Goal: Task Accomplishment & Management: Manage account settings

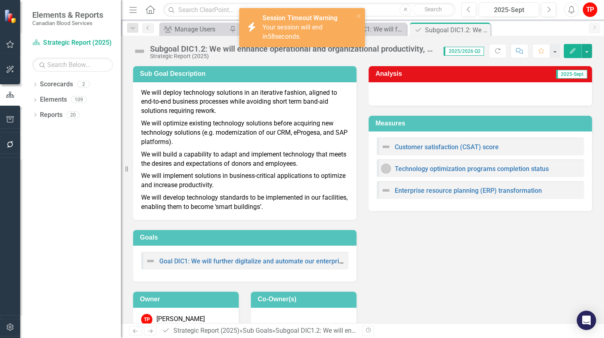
click at [300, 42] on div "icon.bolt Session Timeout Warning Your session will end in 58 seconds." at bounding box center [299, 27] width 114 height 33
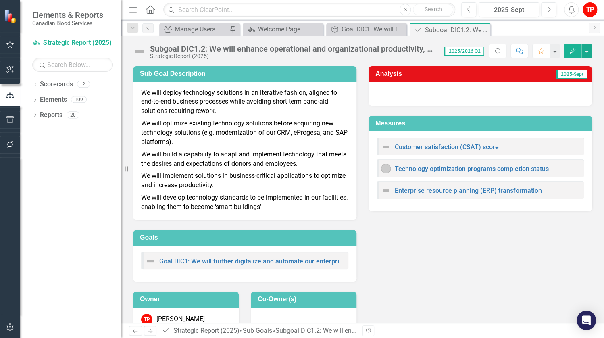
click at [281, 119] on p "We will optimize existing technology solutions before acquiring new technology …" at bounding box center [244, 132] width 207 height 31
click at [439, 247] on div "Sub Goal Description We will deploy technology solutions in an iterative fashio…" at bounding box center [362, 194] width 471 height 277
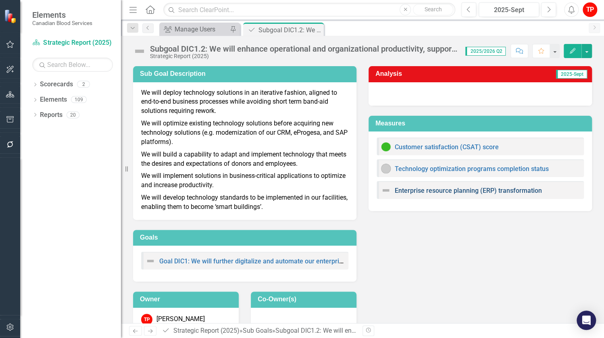
click at [414, 190] on link "Enterprise resource planning (ERP) transformation" at bounding box center [468, 191] width 147 height 8
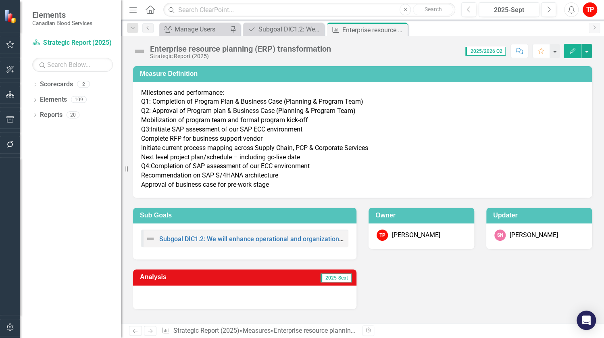
click at [138, 50] on img at bounding box center [139, 51] width 13 height 13
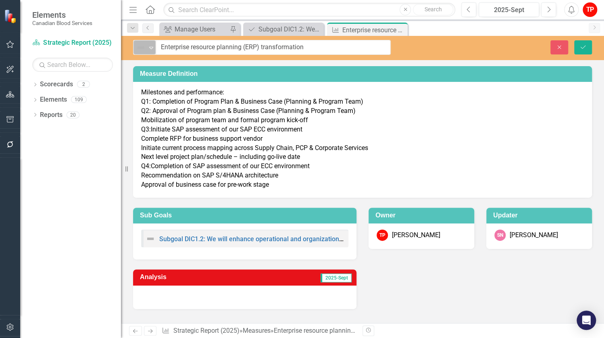
click at [152, 48] on icon "Expand" at bounding box center [151, 47] width 8 height 6
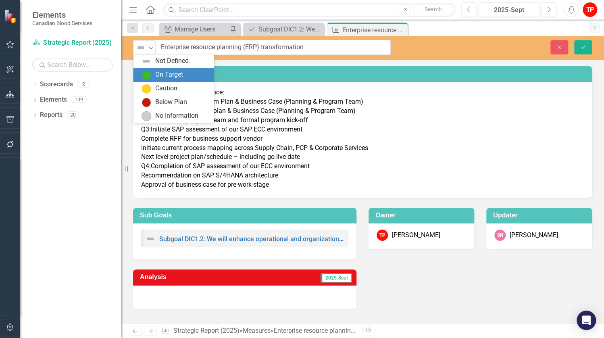
click at [149, 76] on img at bounding box center [146, 75] width 10 height 10
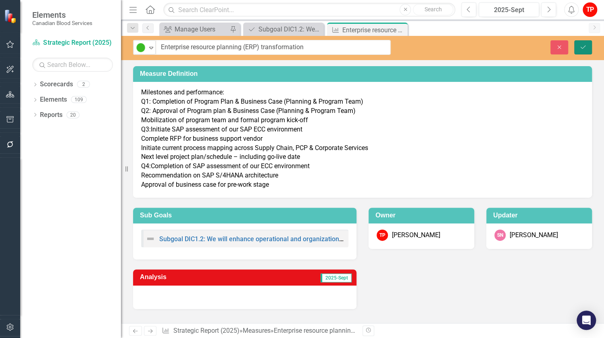
click at [588, 45] on button "Save" at bounding box center [583, 47] width 18 height 14
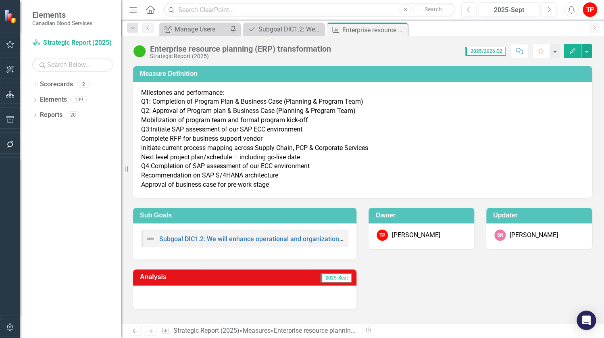
click at [176, 297] on div at bounding box center [244, 296] width 223 height 23
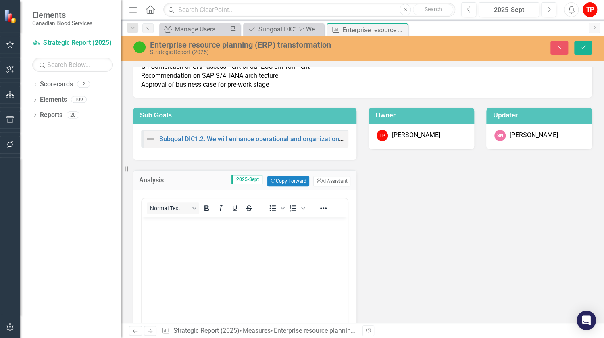
scroll to position [174, 0]
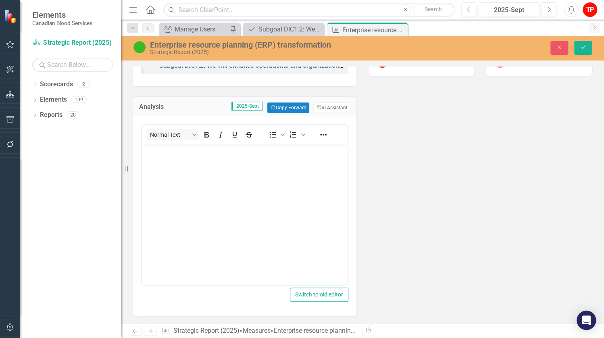
click at [228, 183] on body "Rich Text Area. Press ALT-0 for help." at bounding box center [245, 204] width 206 height 121
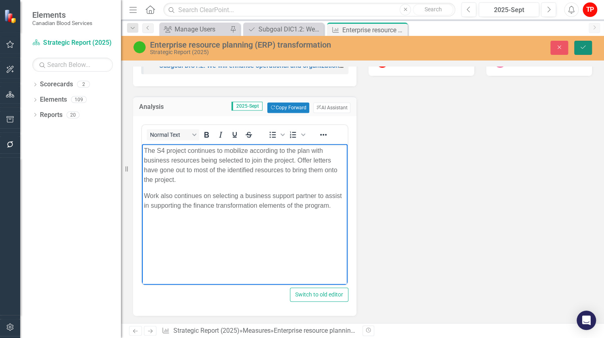
click at [588, 47] on button "Save" at bounding box center [583, 48] width 18 height 14
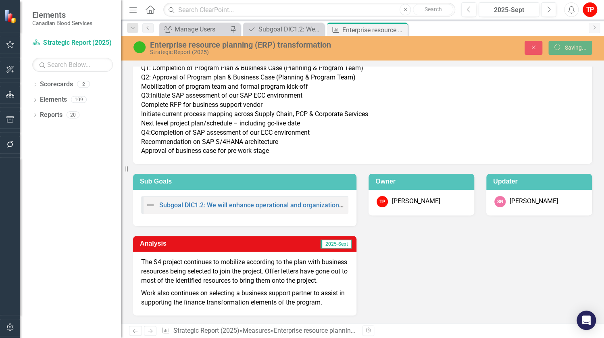
scroll to position [44, 0]
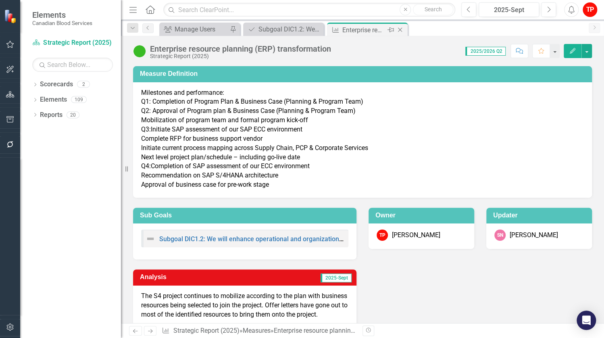
click at [400, 28] on icon "Close" at bounding box center [400, 30] width 8 height 6
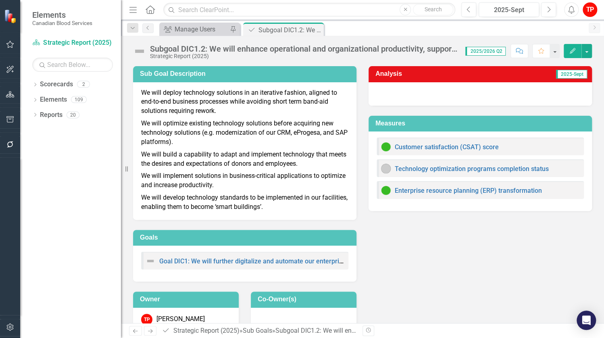
click at [68, 331] on div "Dropdown Scorecards 2 Strategic Report (2025) Operational Report Dropdown Eleme…" at bounding box center [70, 208] width 101 height 260
click at [207, 262] on link "Goal DIC1: We will further digitalize and automate our enterprise processes to …" at bounding box center [359, 261] width 401 height 8
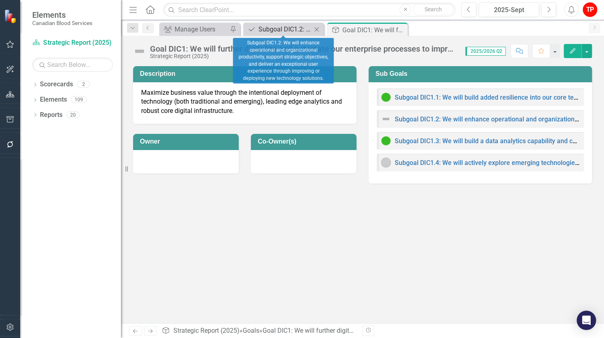
click at [255, 32] on icon "Sub Goals" at bounding box center [251, 29] width 8 height 6
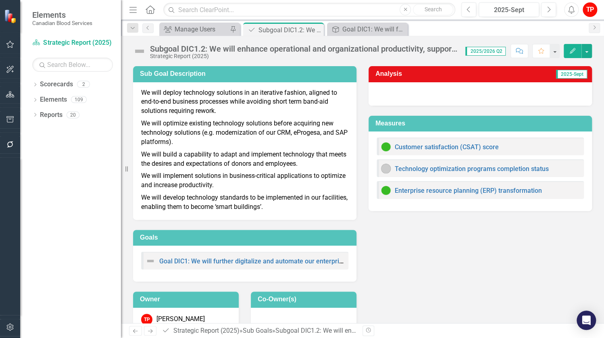
click at [142, 51] on img at bounding box center [139, 51] width 13 height 13
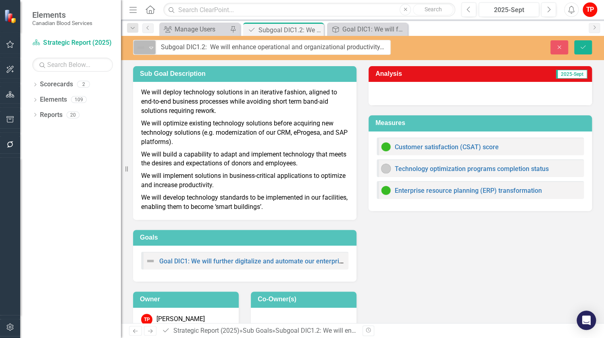
click at [151, 49] on icon at bounding box center [151, 48] width 4 height 2
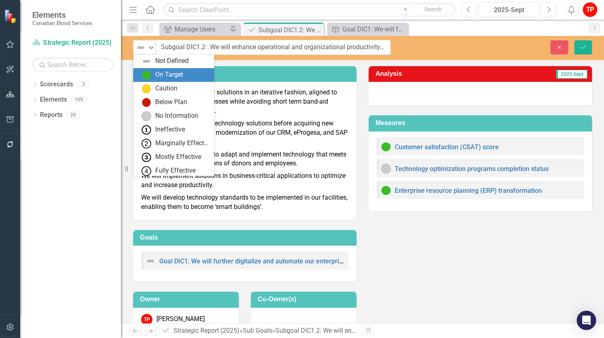
click at [146, 71] on img at bounding box center [146, 75] width 10 height 10
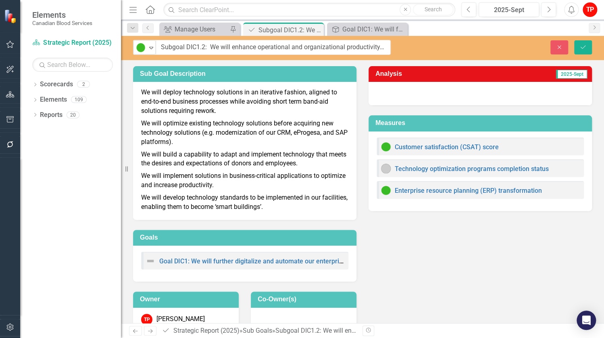
click at [417, 266] on div "Sub Goal Description We will deploy technology solutions in an iterative fashio…" at bounding box center [362, 194] width 471 height 277
click at [583, 46] on icon "Save" at bounding box center [582, 47] width 7 height 6
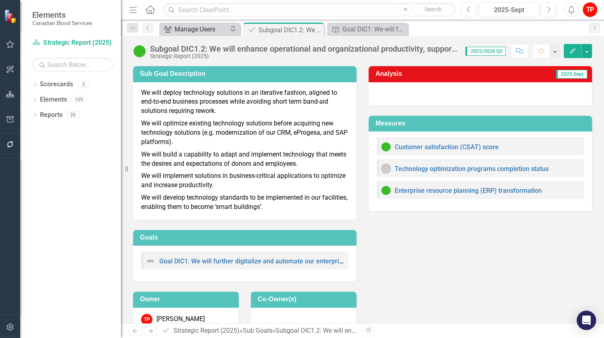
click at [193, 27] on div "Manage Users" at bounding box center [200, 29] width 53 height 10
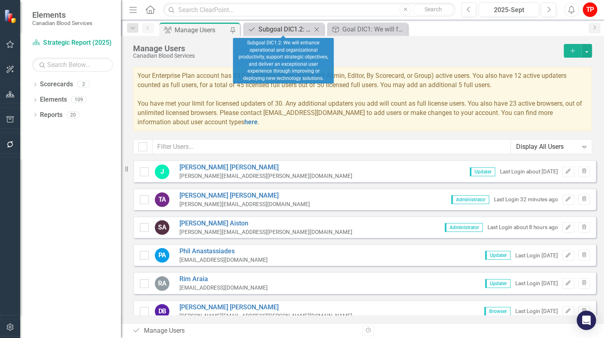
click at [293, 29] on div "Subgoal DIC1.2: We will enhance operational and organizational productivity, su…" at bounding box center [284, 29] width 53 height 10
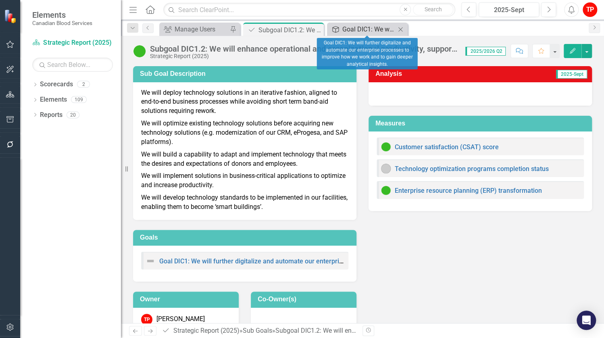
click at [367, 28] on div "Goal DIC1: We will further digitalize and automate our enterprise processes to …" at bounding box center [368, 29] width 53 height 10
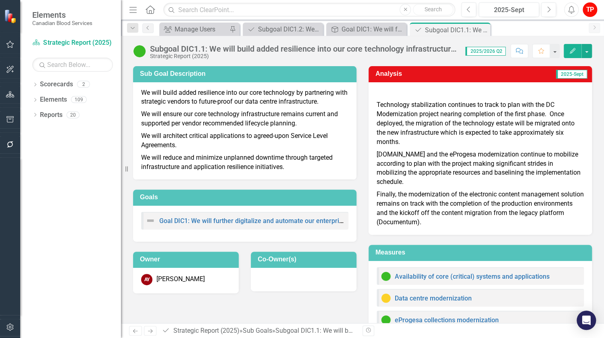
click at [506, 181] on p "Mak.care and the eProgesa modernization continue to mobilize according to plan …" at bounding box center [479, 168] width 207 height 40
click at [351, 30] on div "Goal DIC1: We will further digitalize and automate our enterprise processes to …" at bounding box center [367, 29] width 53 height 10
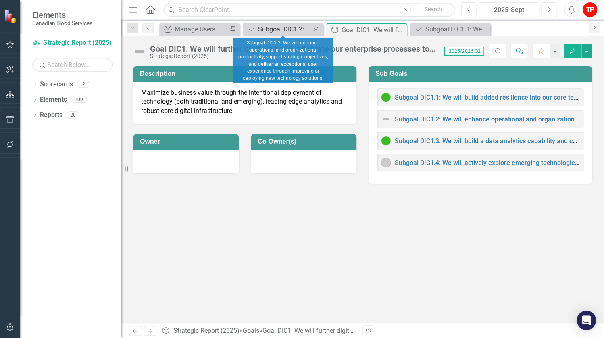
click at [293, 29] on div "Subgoal DIC1.2: We will enhance operational and organizational productivity, su…" at bounding box center [284, 29] width 53 height 10
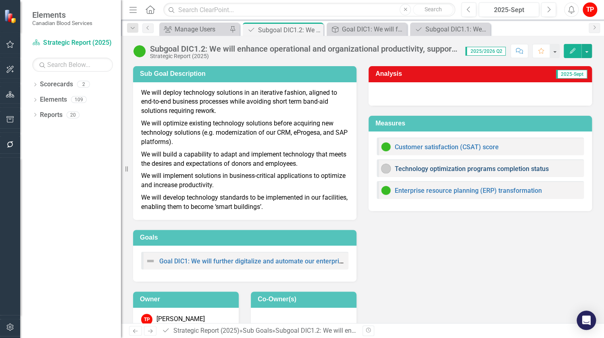
click at [429, 171] on link "Technology optimization programs completion status" at bounding box center [472, 169] width 154 height 8
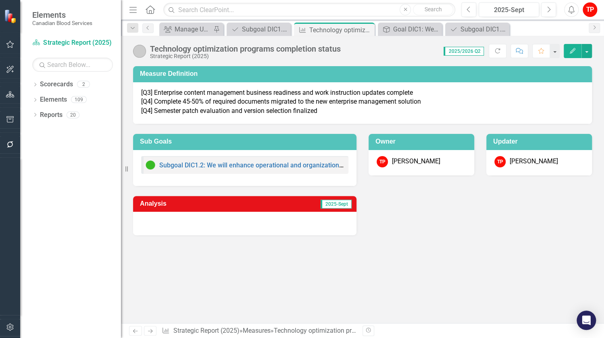
click at [458, 272] on div "Measure Definition [Q3] Enterprise content management business readiness and wo…" at bounding box center [362, 194] width 483 height 257
click at [215, 224] on div at bounding box center [244, 223] width 223 height 23
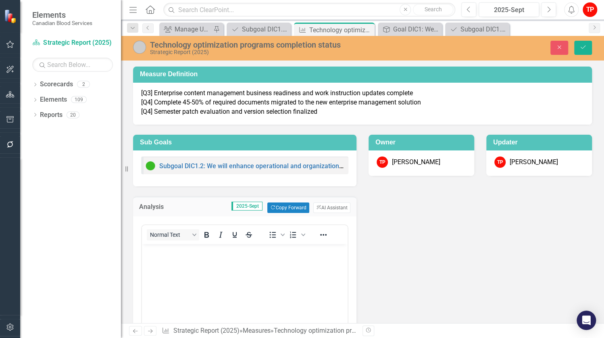
click at [463, 259] on div "Analysis 2025-Sept Copy Forward Copy Forward ClearPoint AI AI Assistant Normal …" at bounding box center [362, 300] width 471 height 229
click at [183, 260] on body "Rich Text Area. Press ALT-0 for help." at bounding box center [245, 304] width 206 height 121
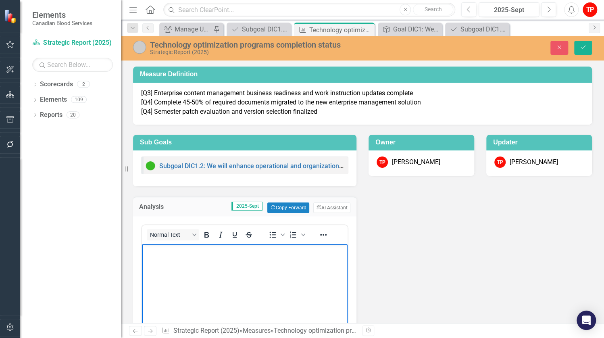
click at [183, 260] on body "Rich Text Area. Press ALT-0 for help." at bounding box center [245, 304] width 206 height 121
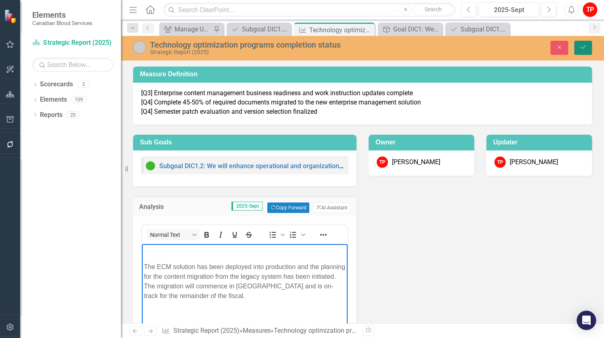
click at [583, 48] on icon "Save" at bounding box center [582, 47] width 7 height 6
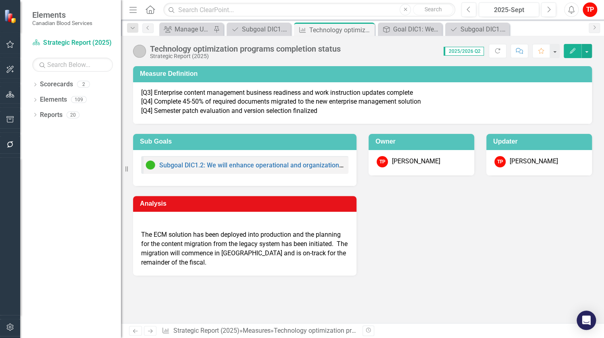
click at [266, 108] on p "[Q3] Enterprise content management business readiness and work instruction upda…" at bounding box center [362, 102] width 442 height 28
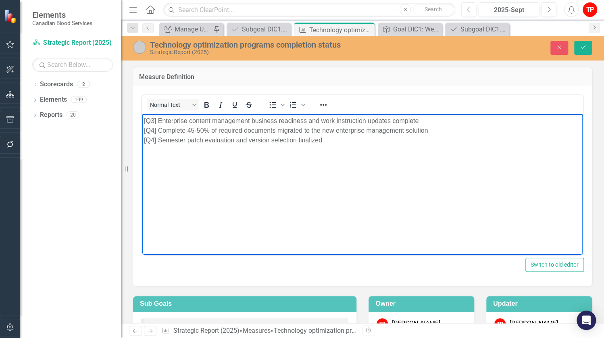
click at [324, 145] on body "[Q3] Enterprise content management business readiness and work instruction upda…" at bounding box center [362, 174] width 441 height 121
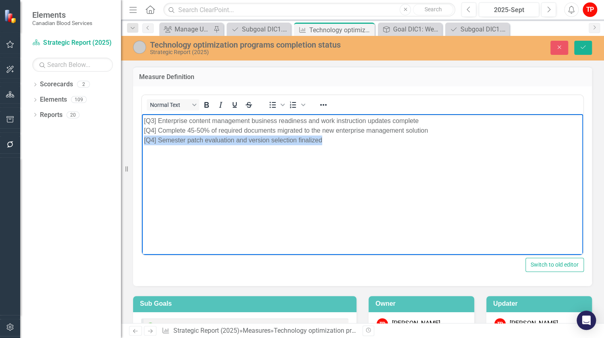
drag, startPoint x: 326, startPoint y: 139, endPoint x: 139, endPoint y: 147, distance: 186.8
click at [142, 147] on html "[Q3] Enterprise content management business readiness and work instruction upda…" at bounding box center [362, 174] width 441 height 121
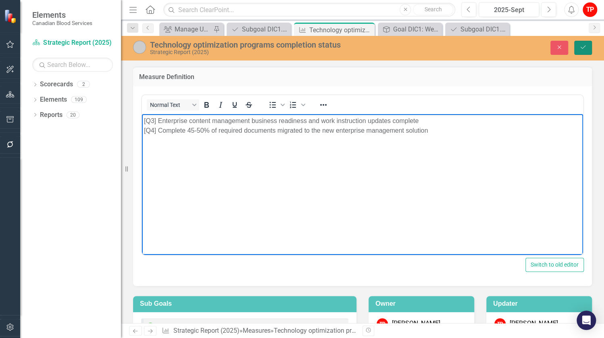
click at [586, 46] on button "Save" at bounding box center [583, 48] width 18 height 14
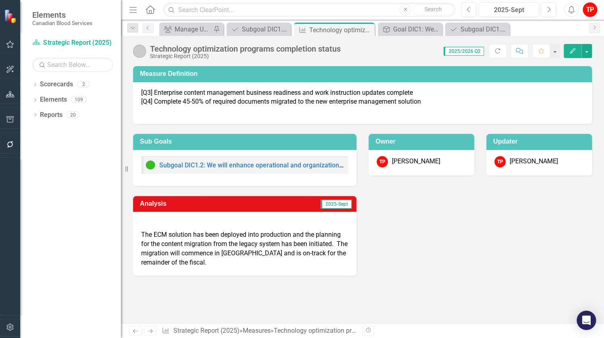
click at [147, 54] on div "Technology optimization programs completion status Strategic Report (2025)" at bounding box center [239, 51] width 212 height 15
click at [143, 52] on img at bounding box center [139, 51] width 13 height 13
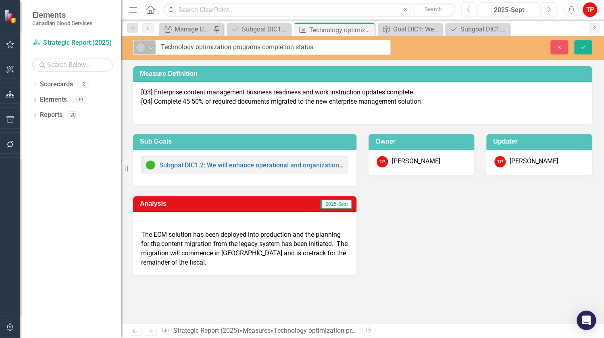
click at [153, 49] on icon "Expand" at bounding box center [151, 47] width 8 height 6
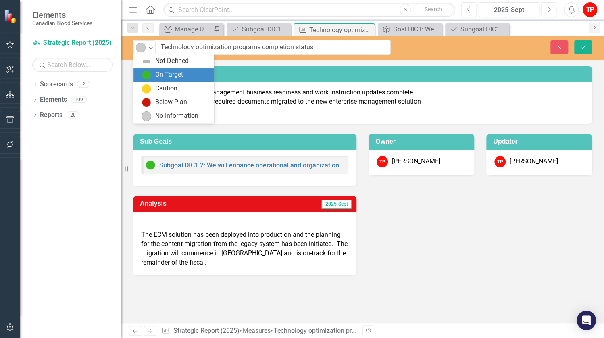
click at [152, 78] on div "On Target" at bounding box center [175, 75] width 68 height 10
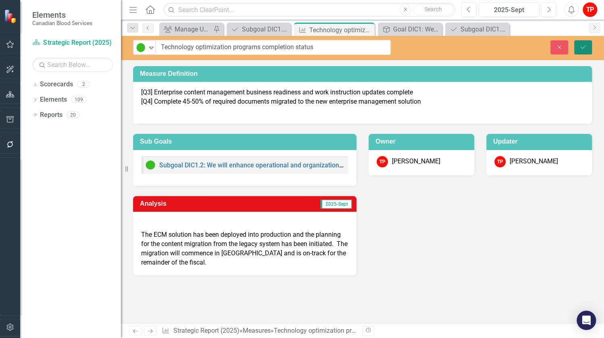
click at [584, 47] on icon "Save" at bounding box center [582, 47] width 7 height 6
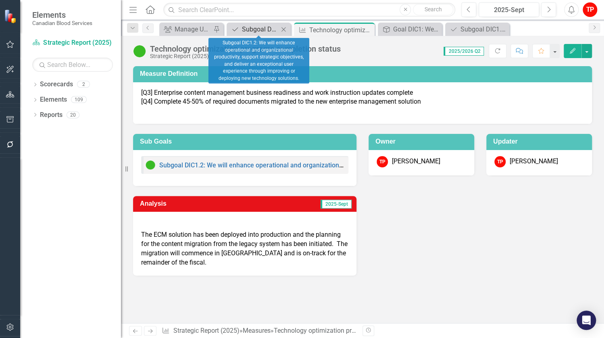
click at [264, 28] on div "Subgoal DIC1.2: We will enhance operational and organizational productivity, su…" at bounding box center [260, 29] width 37 height 10
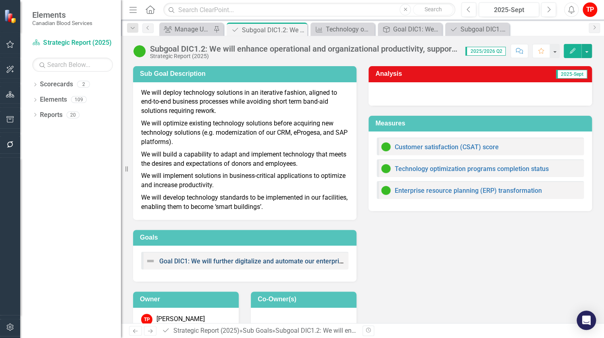
click at [280, 263] on link "Goal DIC1: We will further digitalize and automate our enterprise processes to …" at bounding box center [359, 261] width 401 height 8
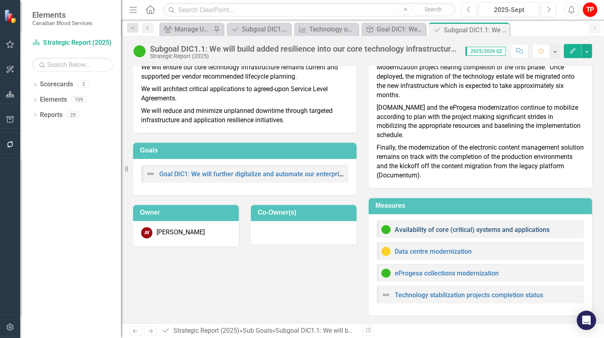
scroll to position [47, 0]
click at [442, 296] on link "Technology stabilization projects completion status" at bounding box center [469, 295] width 148 height 8
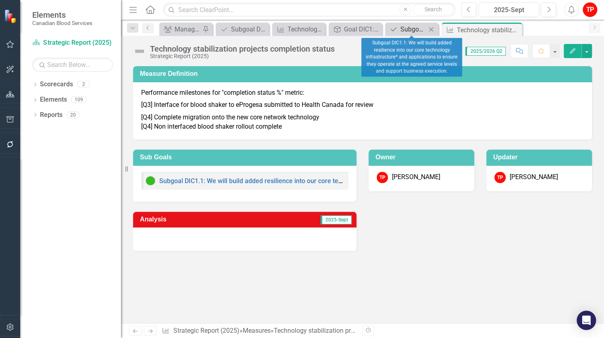
click at [415, 27] on div "Subgoal DIC1.1: We will build added resilience into our core technology infrast…" at bounding box center [413, 29] width 26 height 10
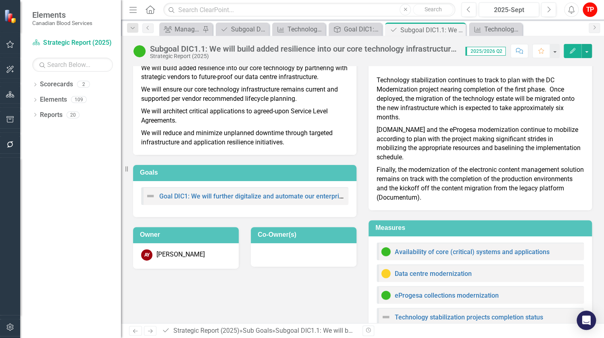
scroll to position [47, 0]
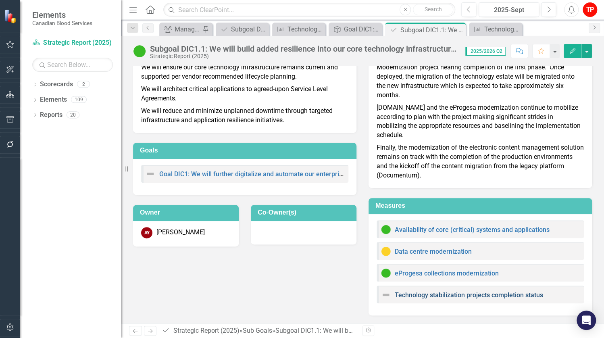
click at [427, 295] on link "Technology stabilization projects completion status" at bounding box center [469, 295] width 148 height 8
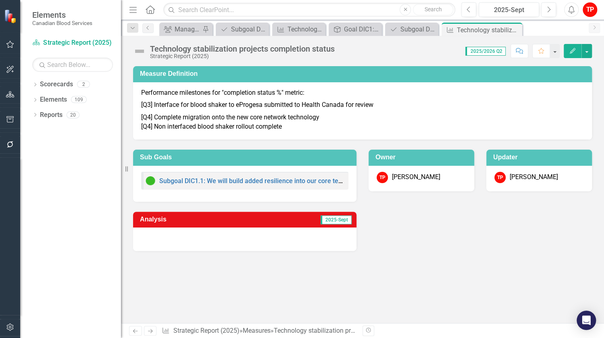
click at [524, 257] on div "Measure Definition Performance milestones for "completion status %" metric: [Q3…" at bounding box center [362, 157] width 483 height 203
click at [217, 244] on div at bounding box center [244, 238] width 223 height 23
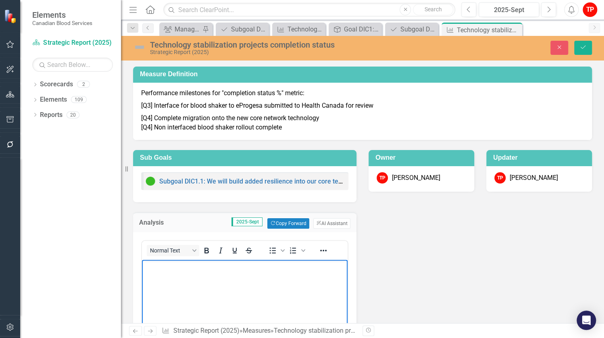
click at [183, 278] on body "Rich Text Area. Press ALT-0 for help." at bounding box center [245, 320] width 206 height 121
click at [147, 52] on div "Technology stabilization projects completion status Strategic Report (2025)" at bounding box center [262, 47] width 258 height 15
click at [137, 50] on img at bounding box center [139, 47] width 13 height 13
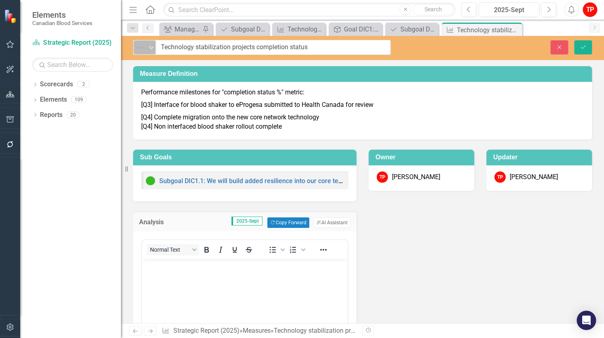
click at [152, 47] on icon "Expand" at bounding box center [151, 47] width 8 height 6
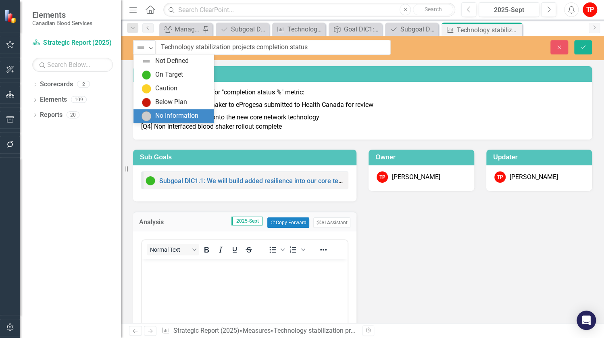
click at [156, 116] on div "No Information" at bounding box center [176, 115] width 43 height 9
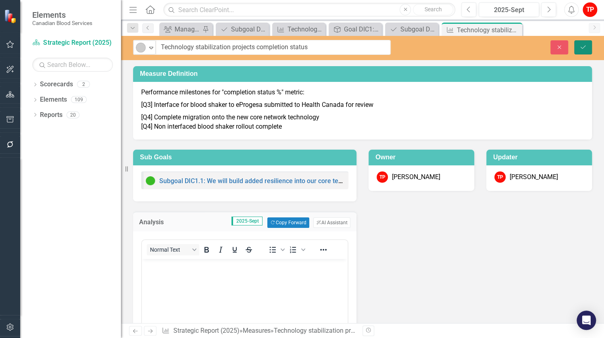
click at [587, 50] on button "Save" at bounding box center [583, 47] width 18 height 14
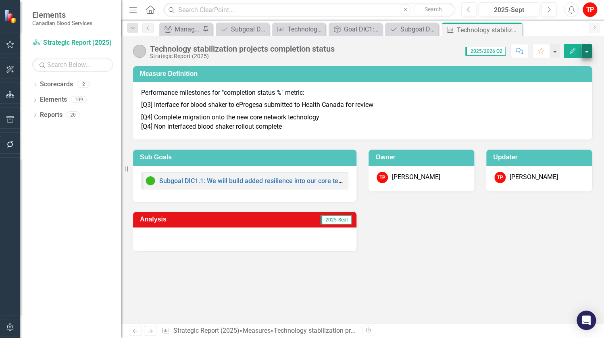
click at [585, 42] on div "Technology stabilization projects completion status Strategic Report (2025) Sco…" at bounding box center [362, 48] width 483 height 24
click at [585, 52] on button "button" at bounding box center [586, 51] width 10 height 14
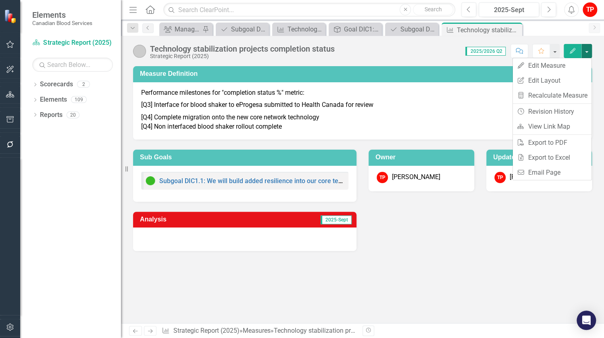
click at [500, 299] on div "Measure Definition Performance milestones for "completion status %" metric: [Q3…" at bounding box center [362, 194] width 483 height 257
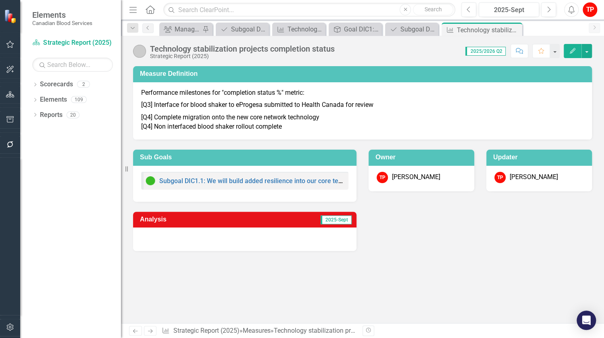
click at [468, 272] on div "Measure Definition Performance milestones for "completion status %" metric: [Q3…" at bounding box center [362, 194] width 483 height 257
click at [400, 32] on link "Sub Goals Subgoal DIC1.1: We will build added resilience into our core technolo…" at bounding box center [406, 29] width 39 height 10
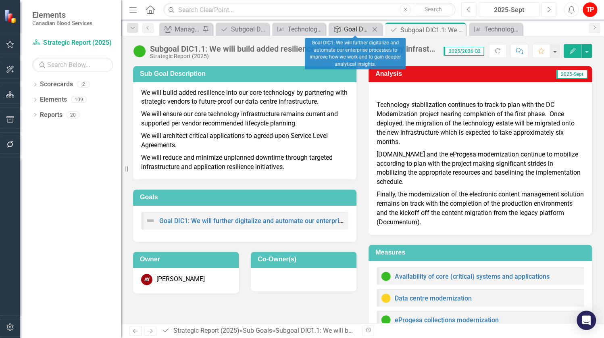
click at [359, 34] on div "Goal DIC1: We will further digitalize and automate our enterprise processes to …" at bounding box center [357, 29] width 26 height 10
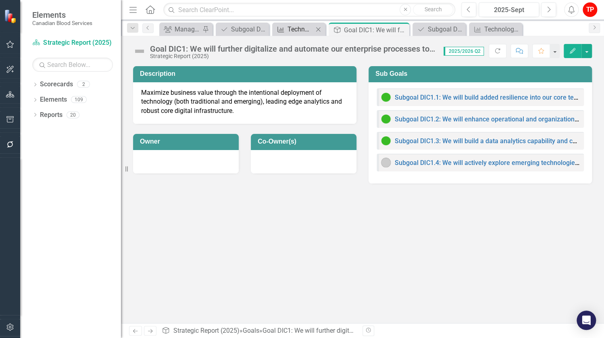
click at [309, 33] on div "Technology optimization programs completion status" at bounding box center [300, 29] width 26 height 10
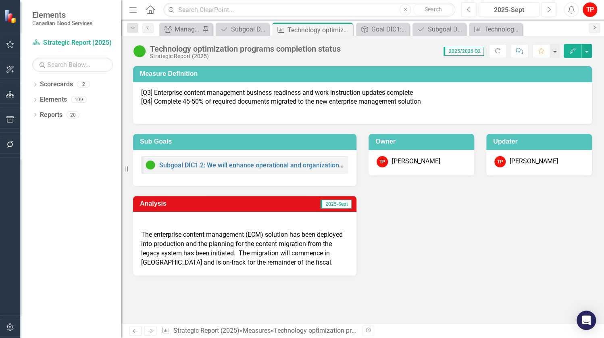
click at [426, 294] on div "Measure Definition [Q3] Enterprise content management business readiness and wo…" at bounding box center [362, 194] width 483 height 257
click at [185, 28] on div "Manage Users" at bounding box center [187, 29] width 26 height 10
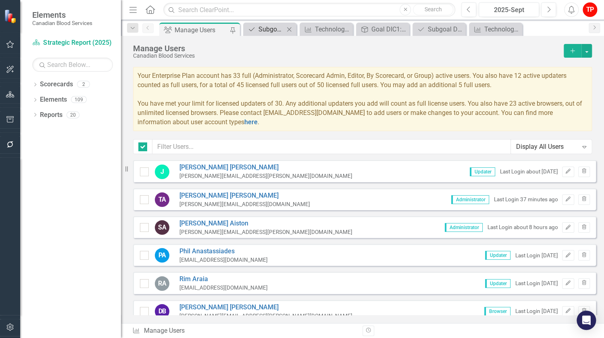
checkbox input "false"
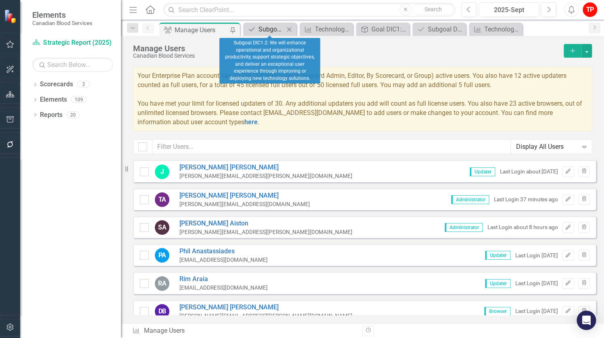
click at [279, 32] on div "Subgoal DIC1.2: We will enhance operational and organizational productivity, su…" at bounding box center [271, 29] width 26 height 10
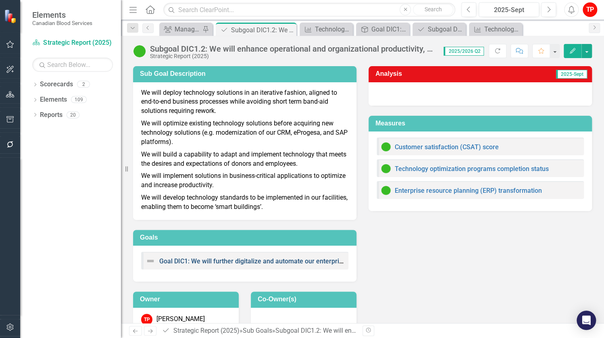
click at [271, 262] on link "Goal DIC1: We will further digitalize and automate our enterprise processes to …" at bounding box center [359, 261] width 401 height 8
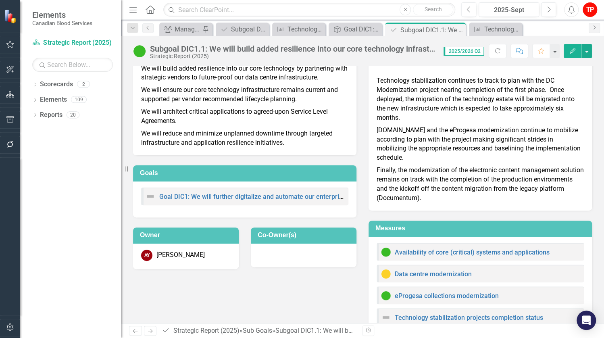
scroll to position [47, 0]
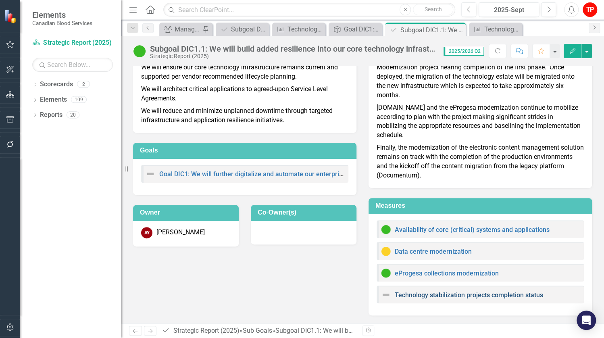
click at [434, 297] on link "Technology stabilization projects completion status" at bounding box center [469, 295] width 148 height 8
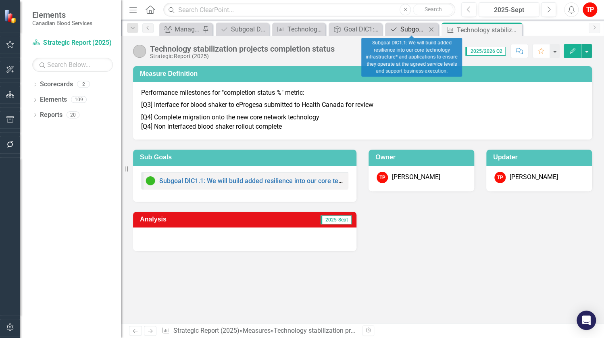
click at [415, 32] on div "Subgoal DIC1.1: We will build added resilience into our core technology infrast…" at bounding box center [413, 29] width 26 height 10
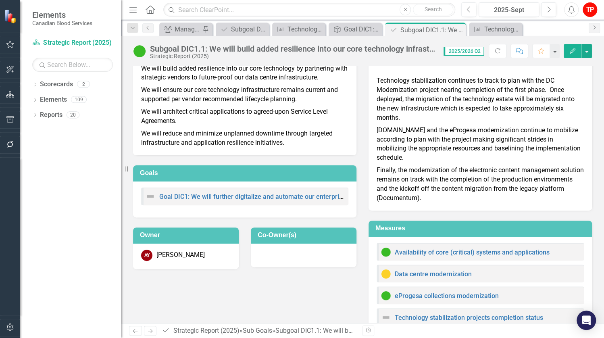
scroll to position [47, 0]
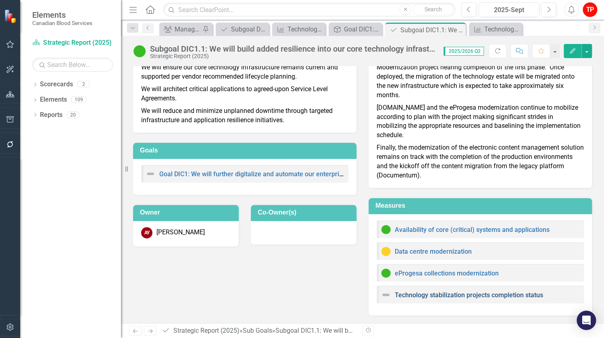
click at [424, 293] on link "Technology stabilization projects completion status" at bounding box center [469, 295] width 148 height 8
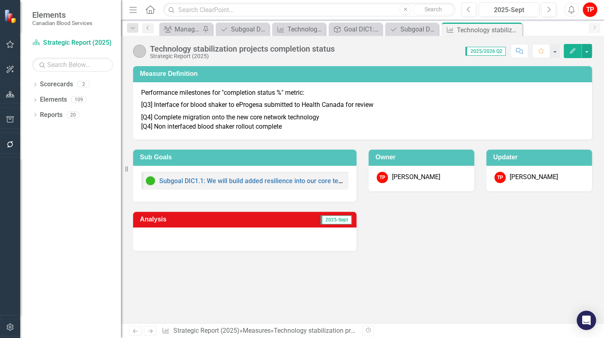
click at [460, 270] on div "Measure Definition Performance milestones for "completion status %" metric: [Q3…" at bounding box center [362, 194] width 483 height 257
click at [340, 221] on span "2025-Sept" at bounding box center [335, 219] width 31 height 9
click at [292, 229] on div at bounding box center [244, 238] width 223 height 23
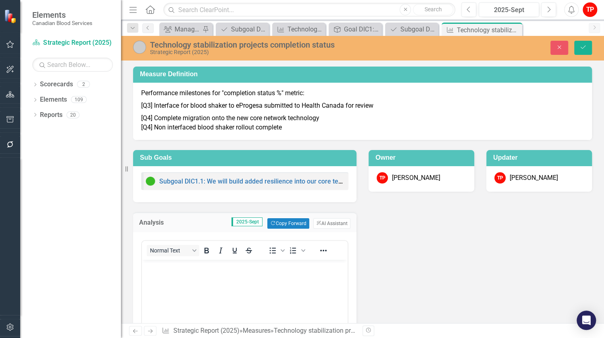
click at [248, 221] on span "2025-Sept" at bounding box center [246, 221] width 31 height 9
click at [245, 299] on body "Rich Text Area. Press ALT-0 for help." at bounding box center [245, 320] width 206 height 121
click at [243, 222] on span "2025-Sept" at bounding box center [246, 221] width 31 height 9
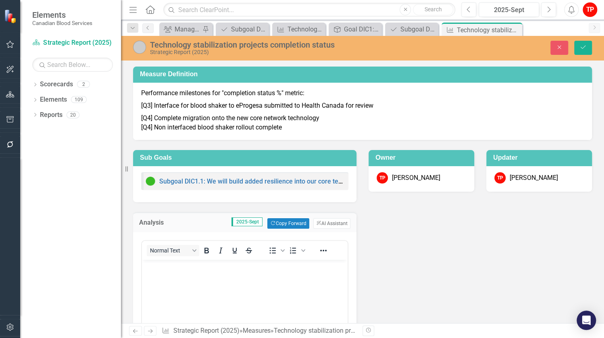
click at [280, 285] on body "Rich Text Area. Press ALT-0 for help." at bounding box center [245, 320] width 206 height 121
click at [441, 248] on div "Analysis 2025-Sept Copy Forward Copy Forward ClearPoint AI AI Assistant Normal …" at bounding box center [362, 316] width 471 height 229
click at [562, 47] on icon "Close" at bounding box center [558, 47] width 7 height 6
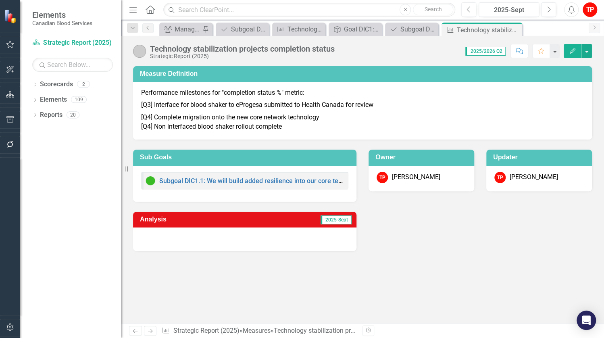
drag, startPoint x: 405, startPoint y: 221, endPoint x: 406, endPoint y: 216, distance: 5.4
click at [405, 221] on div "Analysis 2025-Sept" at bounding box center [362, 226] width 471 height 50
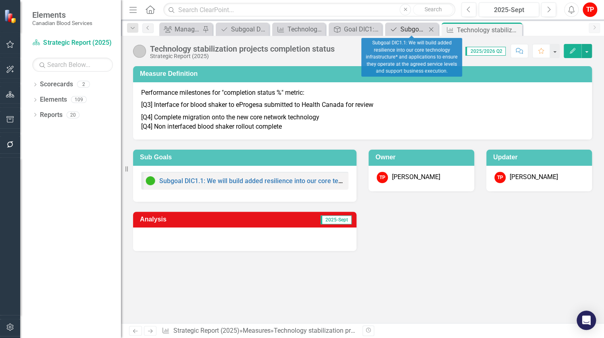
click at [420, 31] on div "Subgoal DIC1.1: We will build added resilience into our core technology infrast…" at bounding box center [413, 29] width 26 height 10
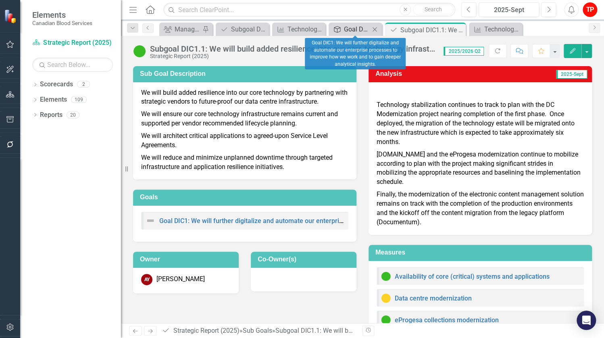
click at [354, 29] on div "Goal DIC1: We will further digitalize and automate our enterprise processes to …" at bounding box center [357, 29] width 26 height 10
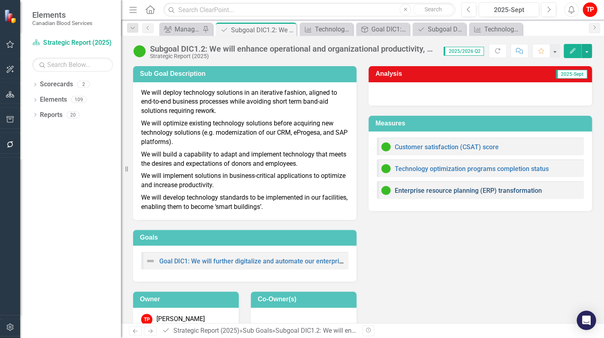
click at [417, 191] on link "Enterprise resource planning (ERP) transformation" at bounding box center [468, 191] width 147 height 8
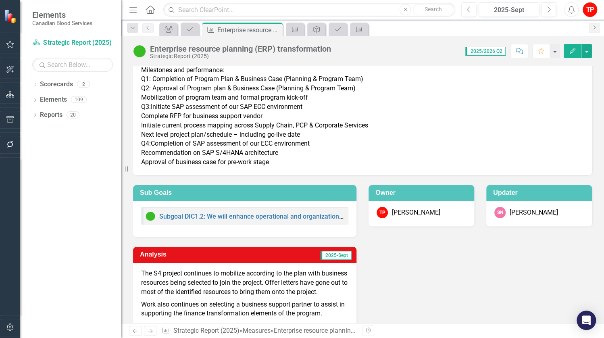
scroll to position [43, 0]
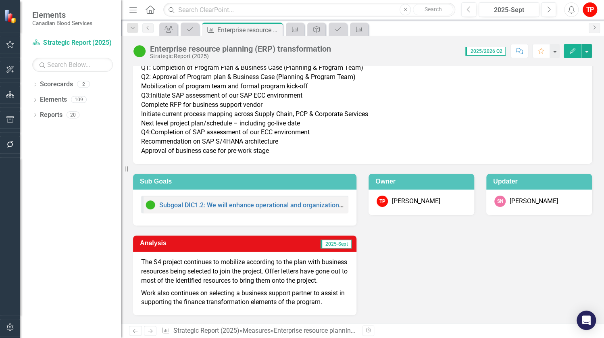
click at [416, 294] on div "Analysis 2025-Sept The S4 project continues to mobilize according to the plan w…" at bounding box center [362, 269] width 471 height 89
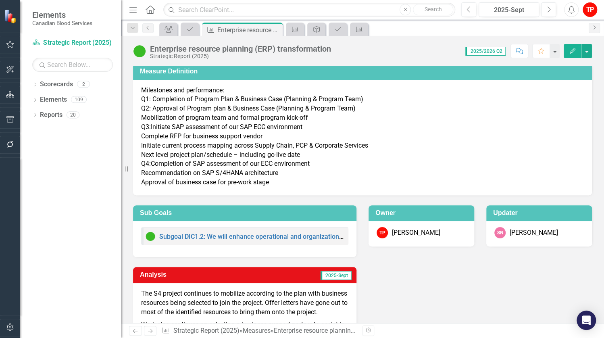
scroll to position [0, 0]
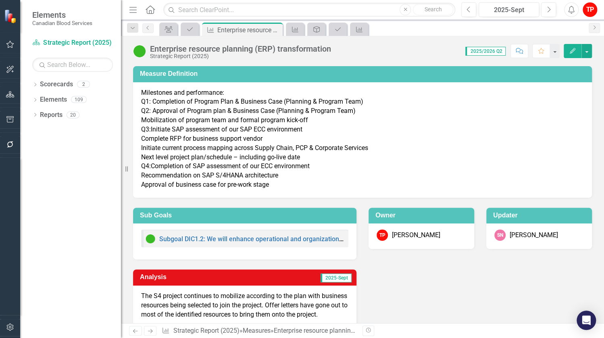
click at [463, 301] on div "Analysis 2025-Sept The S4 project continues to mobilize according to the plan w…" at bounding box center [362, 303] width 471 height 89
click at [185, 305] on p "The S4 project continues to mobilize according to the plan with business resour…" at bounding box center [244, 305] width 207 height 29
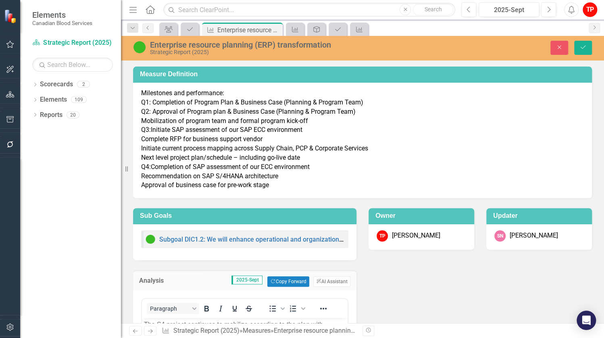
scroll to position [174, 0]
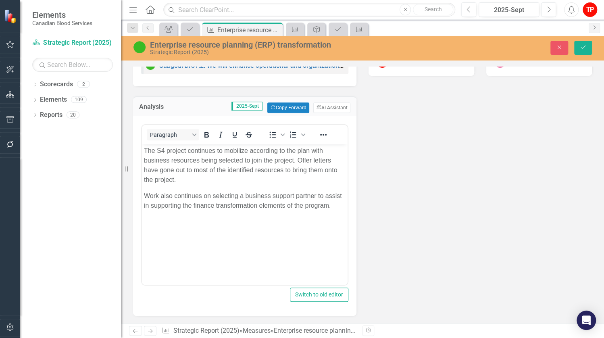
click at [167, 152] on p "The S4 project continues to mobilize according to the plan with business resour…" at bounding box center [244, 165] width 201 height 39
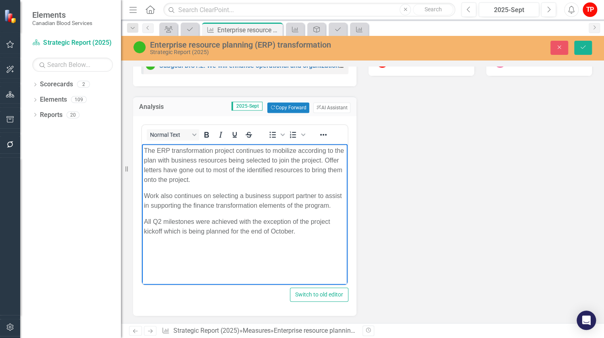
click at [495, 164] on div "Analysis 2025-Sept Copy Forward Copy Forward ClearPoint AI AI Assistant <p>The …" at bounding box center [362, 200] width 471 height 229
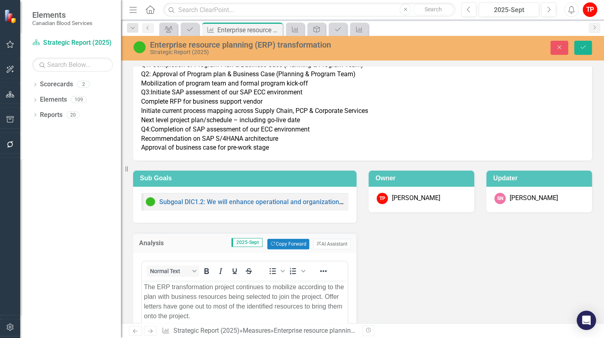
scroll to position [0, 0]
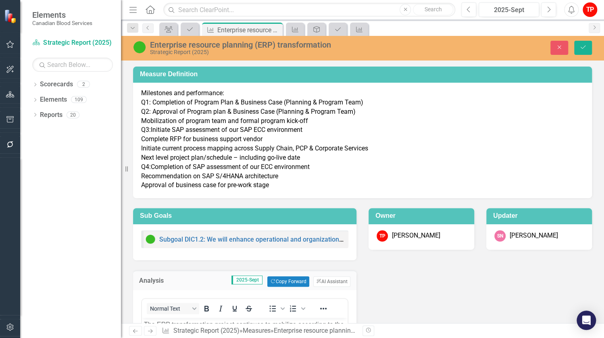
click at [456, 146] on p "Milestones and performance: Q1: Completion of Program Plan & Business Case (Pla…" at bounding box center [362, 139] width 442 height 101
click at [580, 47] on icon "submit" at bounding box center [582, 47] width 5 height 3
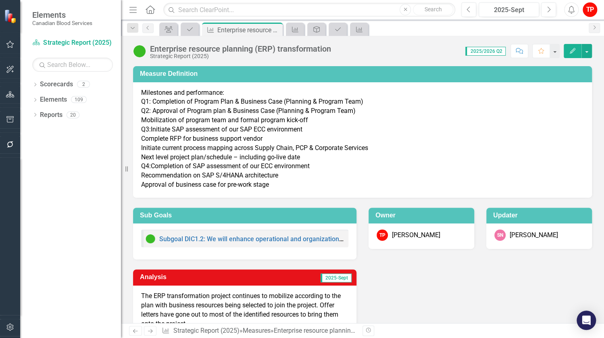
drag, startPoint x: 440, startPoint y: 310, endPoint x: 434, endPoint y: 305, distance: 8.1
click at [440, 310] on div "Analysis 2025-Sept The ERP transformation project continues to mobilize accordi…" at bounding box center [362, 319] width 471 height 120
